Goal: Check status: Check status

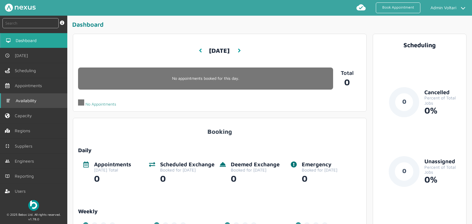
click at [22, 97] on link "Availability" at bounding box center [33, 100] width 67 height 15
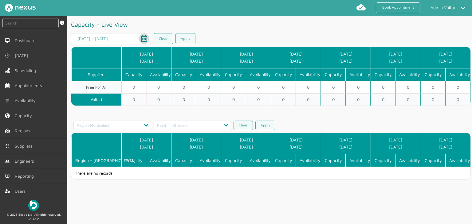
click at [145, 38] on span "Open calendar" at bounding box center [144, 38] width 15 height 15
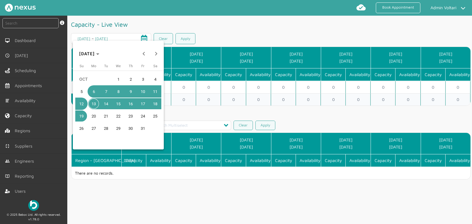
click at [129, 95] on span "9" at bounding box center [130, 91] width 11 height 11
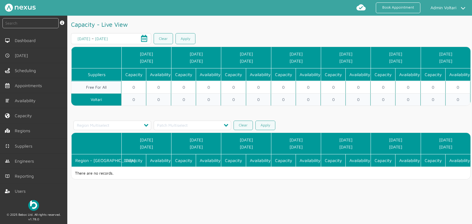
type input "[DATE]"
click at [180, 35] on link "Apply" at bounding box center [185, 38] width 20 height 11
click at [144, 38] on span "Open calendar" at bounding box center [144, 38] width 15 height 15
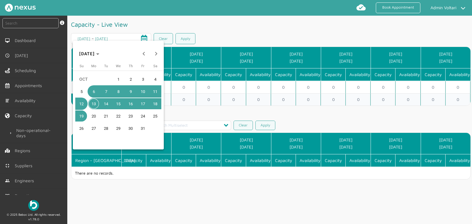
click at [126, 93] on span "9" at bounding box center [130, 91] width 11 height 11
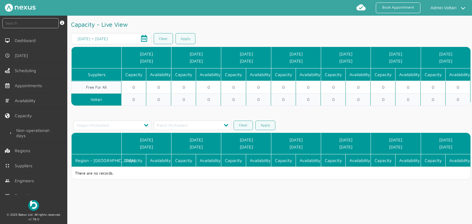
type input "[DATE]"
click at [185, 38] on link "Apply" at bounding box center [185, 38] width 20 height 11
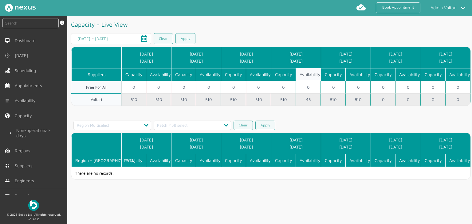
click at [309, 96] on td "45" at bounding box center [308, 99] width 25 height 12
